Goal: Use online tool/utility: Utilize a website feature to perform a specific function

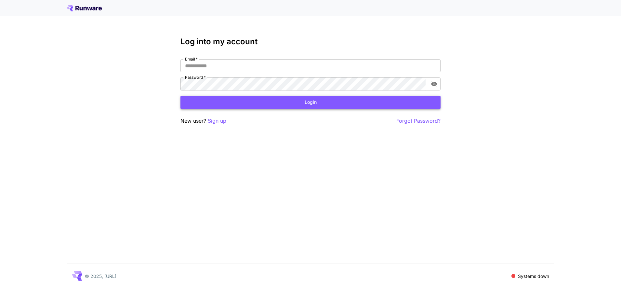
type input "**********"
click at [228, 103] on button "Login" at bounding box center [311, 102] width 260 height 13
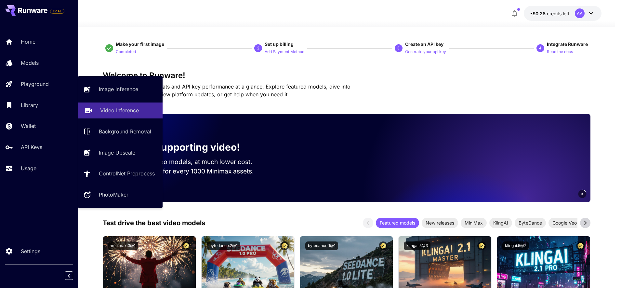
click at [118, 109] on p "Video Inference" at bounding box center [119, 110] width 39 height 8
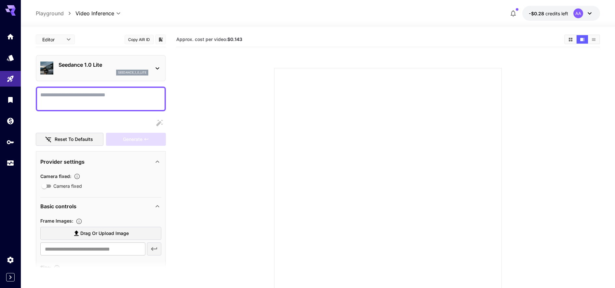
click at [118, 61] on p "Seedance 1.0 Lite" at bounding box center [104, 65] width 90 height 8
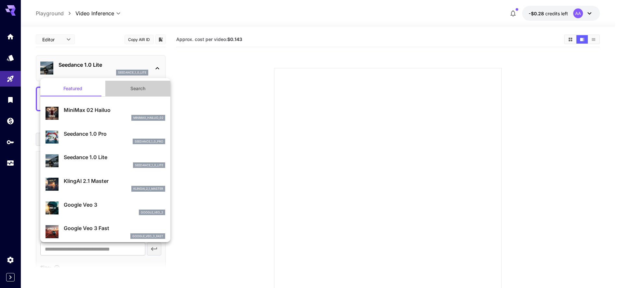
click at [148, 96] on button "Search" at bounding box center [137, 89] width 65 height 16
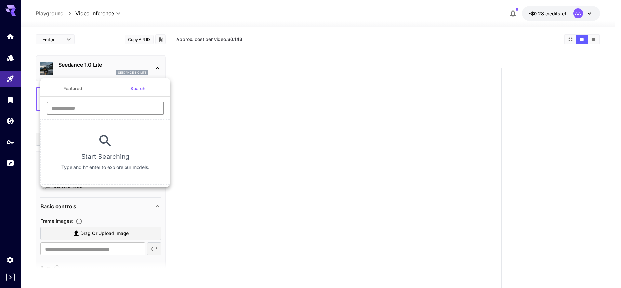
click at [88, 108] on input "text" at bounding box center [105, 107] width 117 height 13
click at [230, 191] on div at bounding box center [310, 144] width 621 height 288
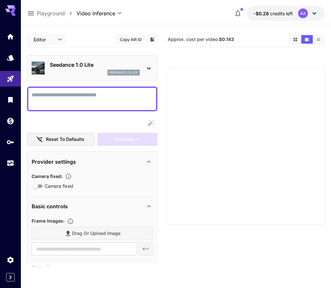
click at [75, 97] on textarea "Camera fixed" at bounding box center [92, 99] width 121 height 16
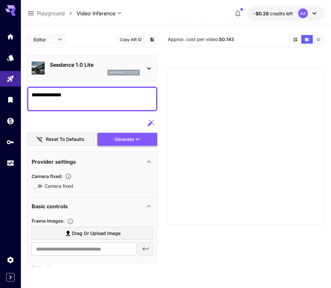
type textarea "**********"
click at [114, 137] on div "Generate" at bounding box center [127, 139] width 60 height 13
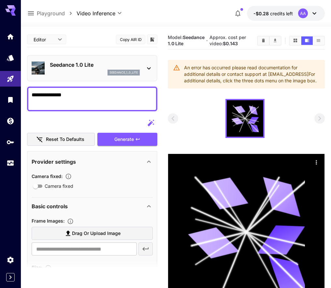
click at [265, 11] on span "-$0.28" at bounding box center [261, 14] width 17 height 6
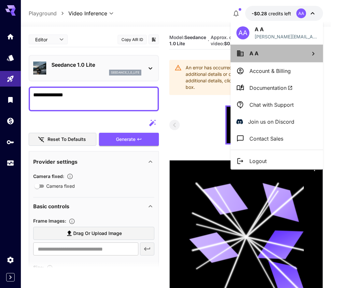
click at [257, 57] on p "A A" at bounding box center [253, 53] width 9 height 8
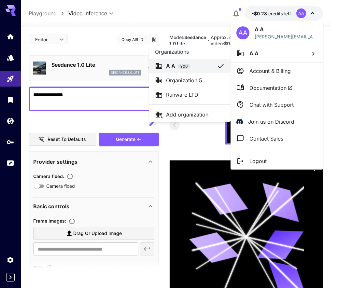
click at [176, 96] on p "Runware LTD" at bounding box center [182, 95] width 32 height 8
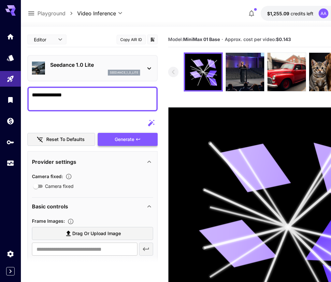
click at [134, 135] on div "Generate" at bounding box center [128, 139] width 60 height 13
